Goal: Task Accomplishment & Management: Use online tool/utility

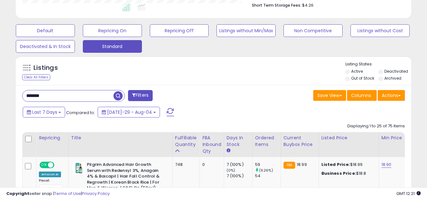
drag, startPoint x: 0, startPoint y: 0, endPoint x: 77, endPoint y: 93, distance: 120.9
click at [77, 93] on input "*******" at bounding box center [67, 95] width 91 height 11
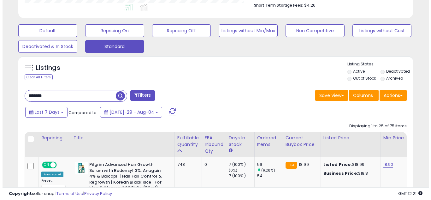
scroll to position [129, 229]
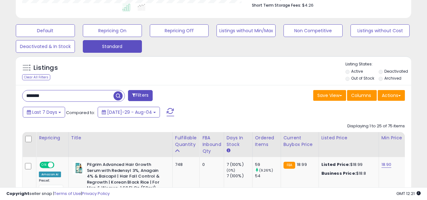
click at [77, 93] on input "*******" at bounding box center [67, 95] width 91 height 11
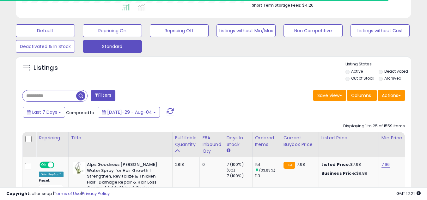
scroll to position [315684, 315585]
click at [271, 94] on div "Save View Save As New View Update Current View Columns Actions Import Export Vi…" at bounding box center [311, 96] width 196 height 12
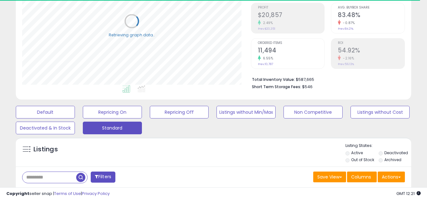
scroll to position [200, 0]
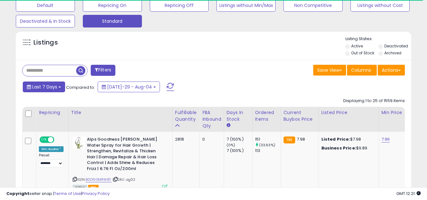
click at [56, 86] on span "Last 7 Days" at bounding box center [44, 87] width 25 height 6
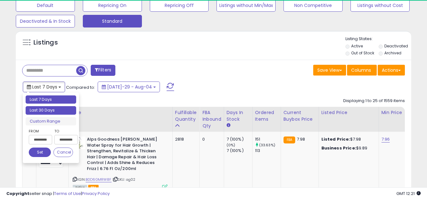
type input "**********"
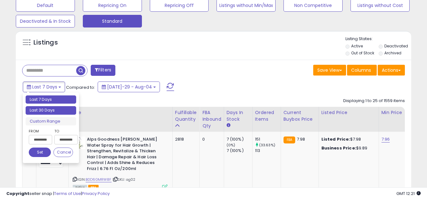
click at [46, 107] on li "Last 30 Days" at bounding box center [51, 110] width 51 height 9
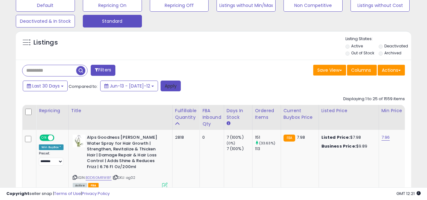
click at [165, 86] on button "Apply" at bounding box center [170, 86] width 20 height 11
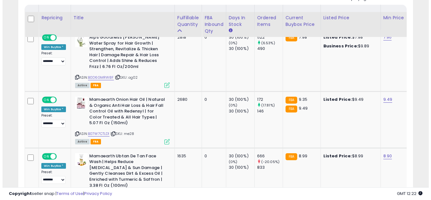
scroll to position [316, 0]
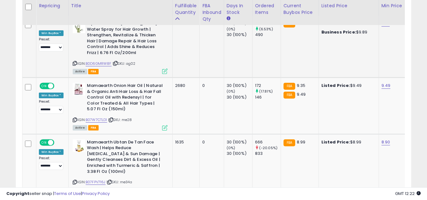
click at [166, 74] on icon at bounding box center [164, 71] width 5 height 5
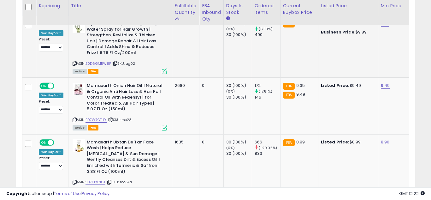
scroll to position [129, 231]
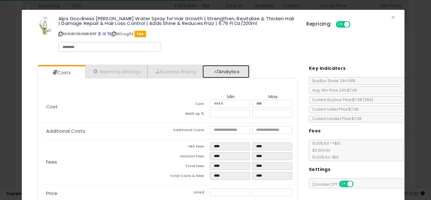
click at [239, 71] on link "Analytics" at bounding box center [226, 71] width 47 height 13
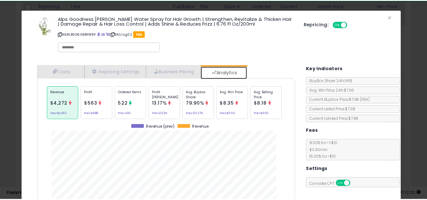
scroll to position [194, 270]
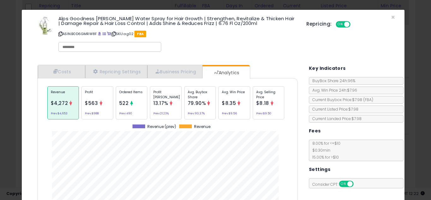
click at [426, 156] on div "× Close Alps Goodness [PERSON_NAME] Water Spray for Hair Growth | Strengthen, R…" at bounding box center [215, 100] width 431 height 200
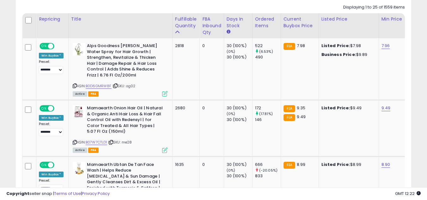
scroll to position [303, 0]
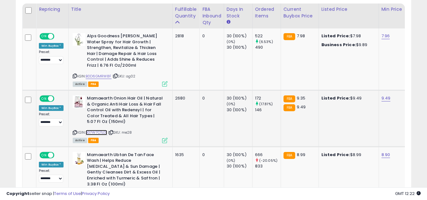
click at [104, 132] on link "B07W7CTLD1" at bounding box center [96, 132] width 21 height 5
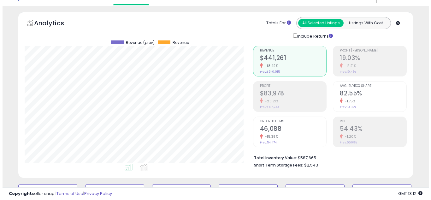
scroll to position [189, 0]
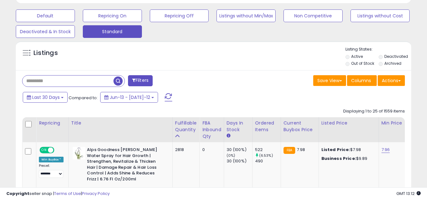
click at [69, 78] on input "text" at bounding box center [67, 80] width 91 height 11
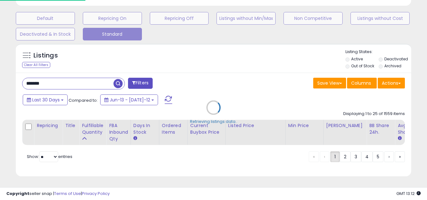
scroll to position [129, 231]
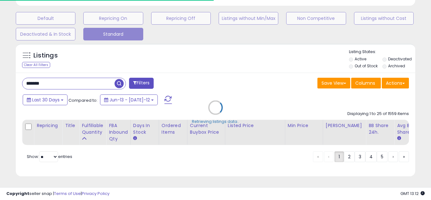
click at [204, 73] on div "Retrieving listings data.." at bounding box center [215, 112] width 409 height 144
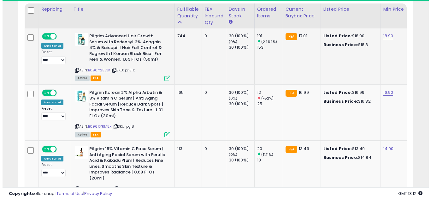
scroll to position [129, 229]
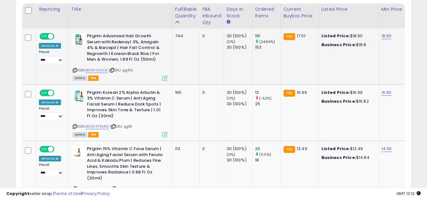
click at [163, 76] on icon at bounding box center [164, 77] width 5 height 5
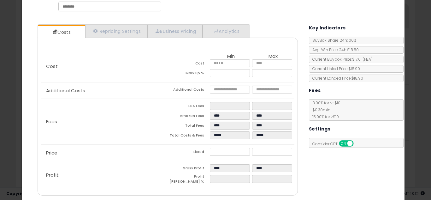
scroll to position [61, 0]
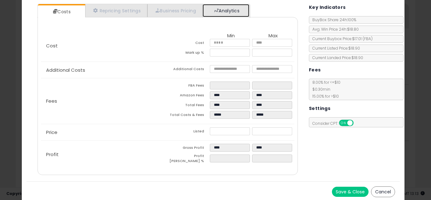
click at [240, 15] on link "Analytics" at bounding box center [226, 10] width 47 height 13
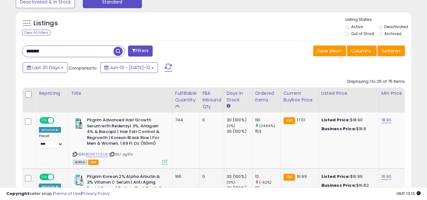
scroll to position [215, 0]
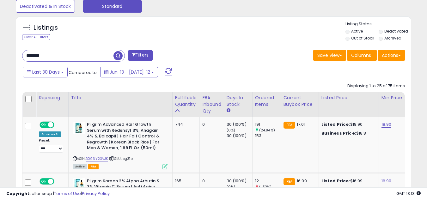
click at [99, 53] on input "*******" at bounding box center [67, 55] width 91 height 11
type input "*****"
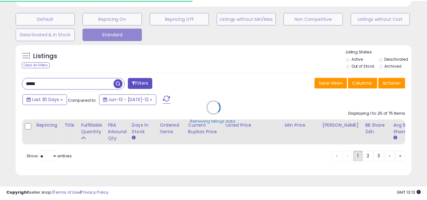
scroll to position [315684, 315585]
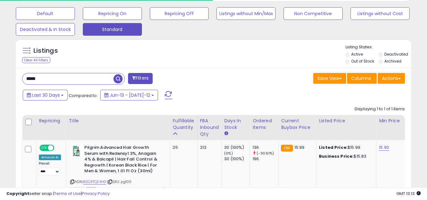
click at [199, 84] on div "***** Filters" at bounding box center [115, 79] width 196 height 13
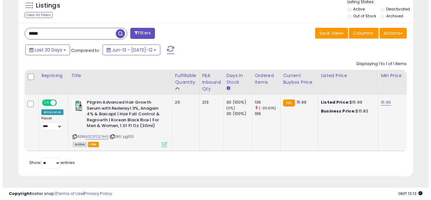
scroll to position [129, 229]
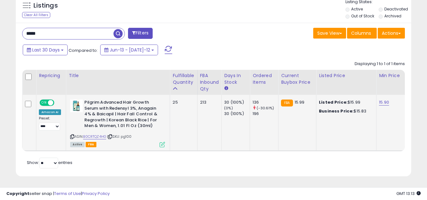
click at [160, 142] on icon at bounding box center [161, 144] width 5 height 5
